Goal: Task Accomplishment & Management: Use online tool/utility

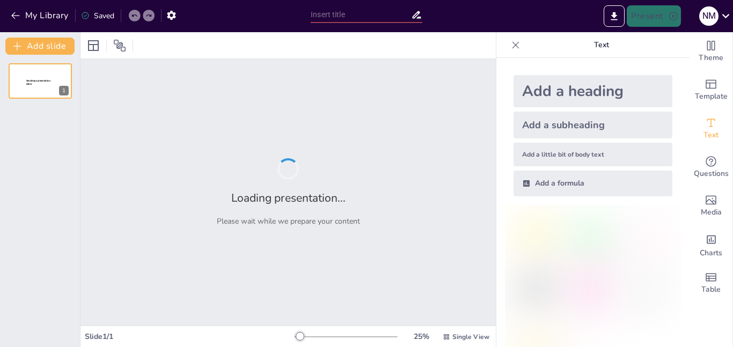
type input "New Sendsteps"
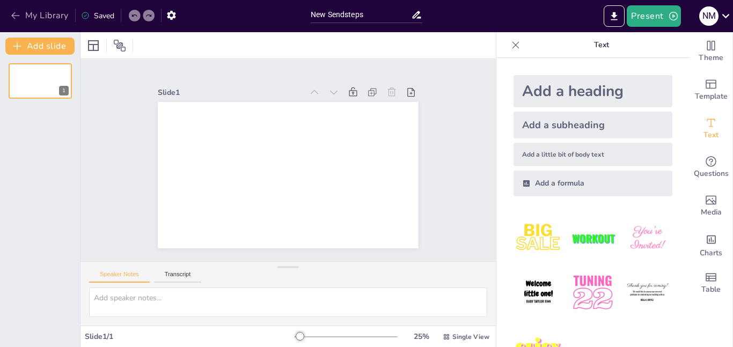
click at [14, 13] on icon "button" at bounding box center [15, 15] width 8 height 7
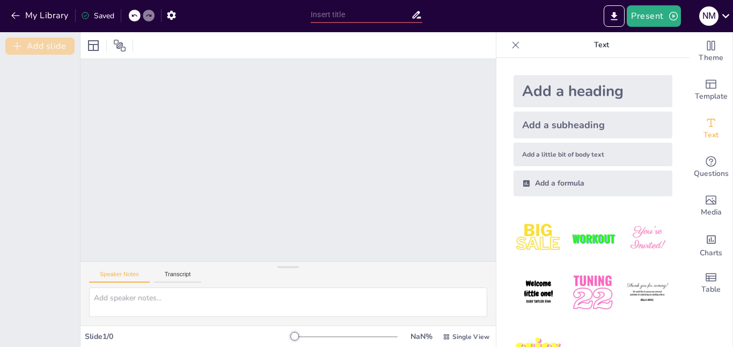
click at [54, 46] on button "Add slide" at bounding box center [39, 46] width 69 height 17
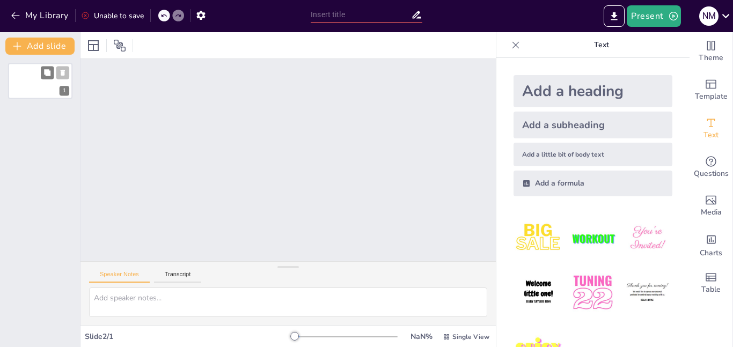
click at [38, 89] on div "1" at bounding box center [40, 81] width 64 height 37
click at [61, 74] on icon at bounding box center [63, 73] width 4 height 6
click at [9, 11] on button "My Library" at bounding box center [40, 15] width 65 height 17
